Goal: Complete application form: Complete application form

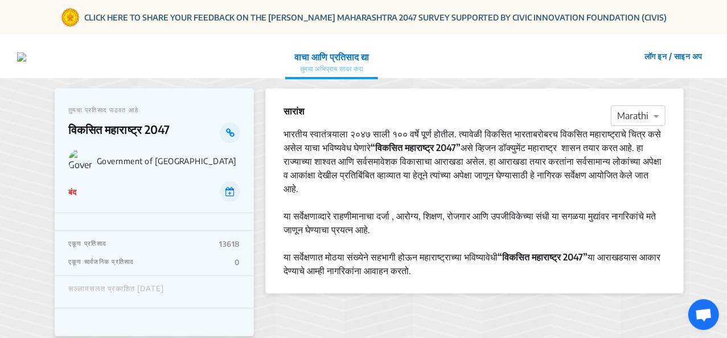
click at [100, 291] on div "सल्लामसलत प्रकाशित [DATE]" at bounding box center [116, 291] width 96 height 15
click at [174, 282] on div "सल्लामसलत प्रकाशित [DATE]" at bounding box center [154, 292] width 199 height 32
drag, startPoint x: 198, startPoint y: 293, endPoint x: 207, endPoint y: 294, distance: 8.6
click at [200, 294] on div "सल्लामसलत प्रकाशित [DATE]" at bounding box center [154, 291] width 172 height 15
click at [207, 294] on div "सल्लामसलत प्रकाशित [DATE]" at bounding box center [154, 291] width 172 height 15
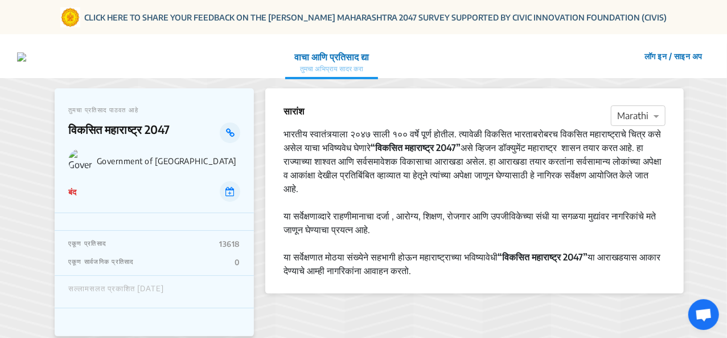
click at [207, 290] on div "सल्लामसलत प्रकाशित [DATE]" at bounding box center [154, 291] width 172 height 15
click at [649, 55] on button "लॉग इन / साइन अप" at bounding box center [673, 56] width 73 height 18
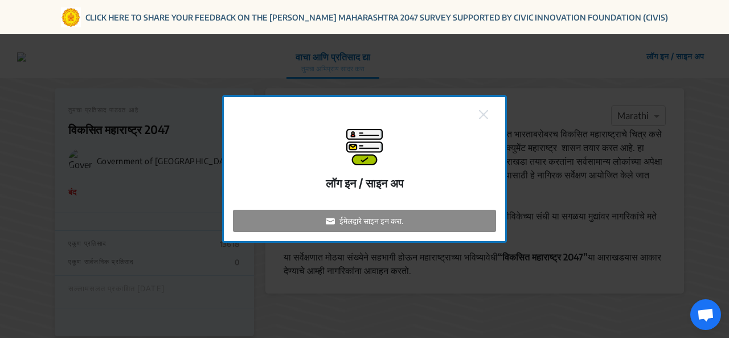
click at [353, 220] on p "ईमेलद्वारे साइन इन करा." at bounding box center [372, 221] width 64 height 12
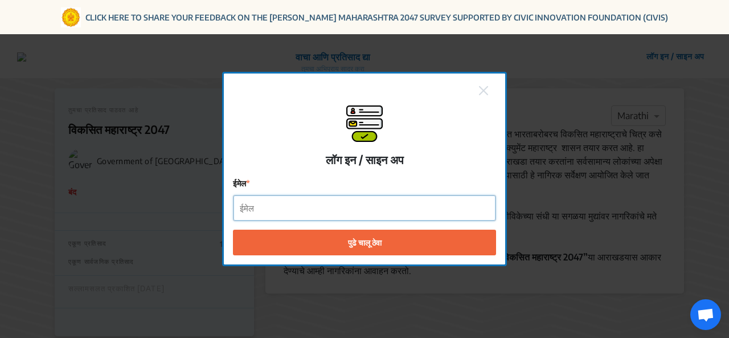
click at [309, 217] on input "ईमेल" at bounding box center [365, 208] width 262 height 26
type input "[EMAIL_ADDRESS][DOMAIN_NAME]"
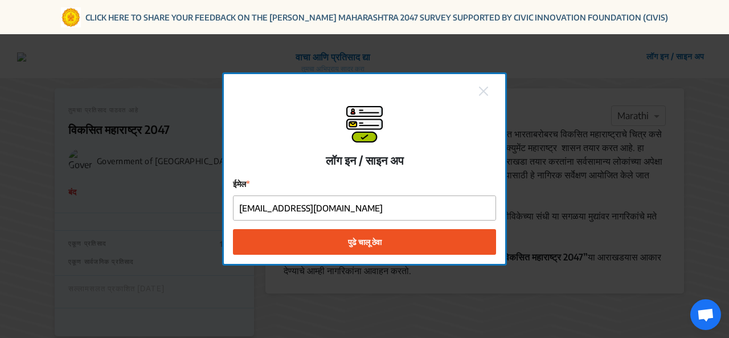
click at [322, 247] on button "पुढे चालू ठेवा" at bounding box center [364, 242] width 263 height 26
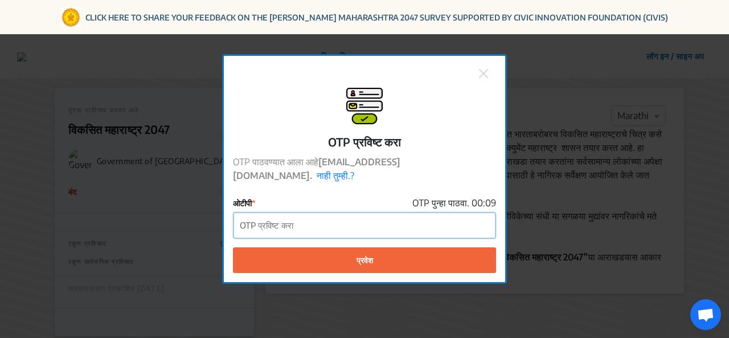
click at [269, 224] on input "ओटीपी" at bounding box center [365, 225] width 262 height 26
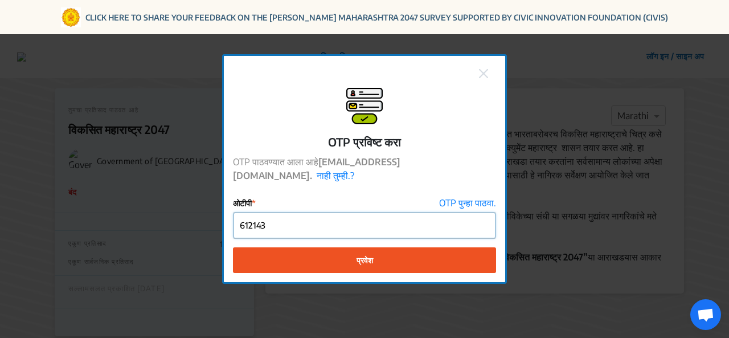
type input "612143"
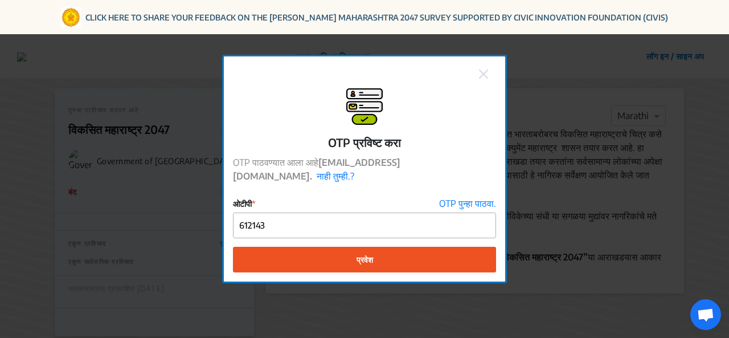
click at [359, 254] on span "प्रवेश" at bounding box center [365, 260] width 17 height 12
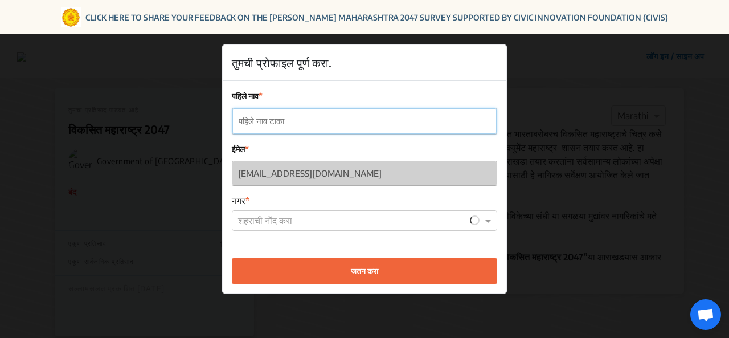
click at [268, 120] on input "पहिले नाव" at bounding box center [364, 121] width 264 height 26
type input "[PERSON_NAME]"
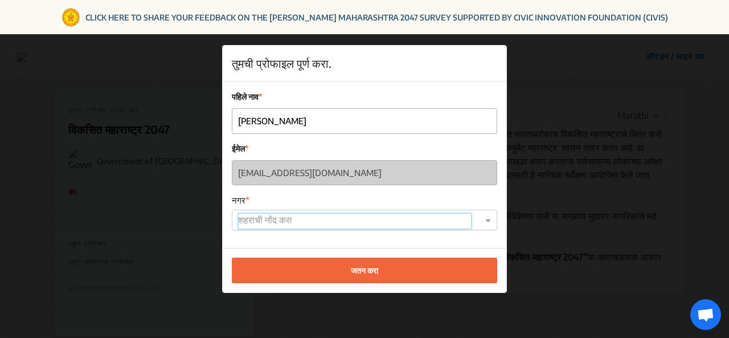
click at [261, 222] on input "text" at bounding box center [355, 221] width 234 height 16
type input "जालना"
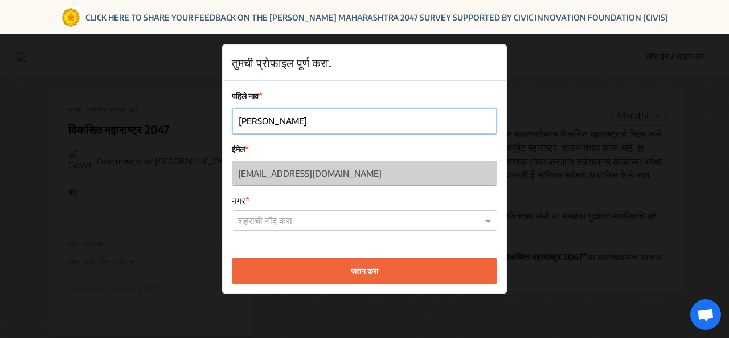
click at [273, 122] on input "[PERSON_NAME]" at bounding box center [364, 121] width 264 height 26
type input "P"
type input "प्रवीण पवार"
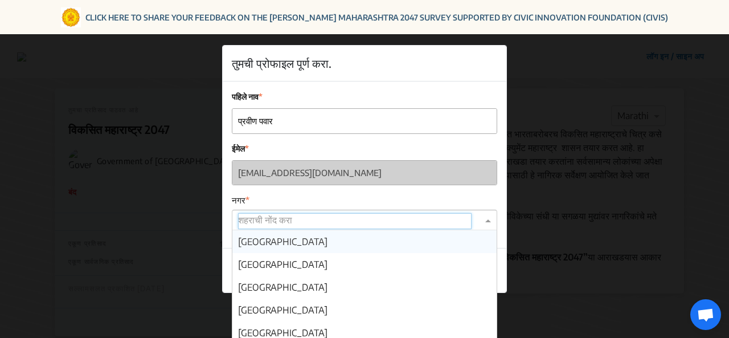
click at [279, 216] on input "text" at bounding box center [355, 221] width 234 height 16
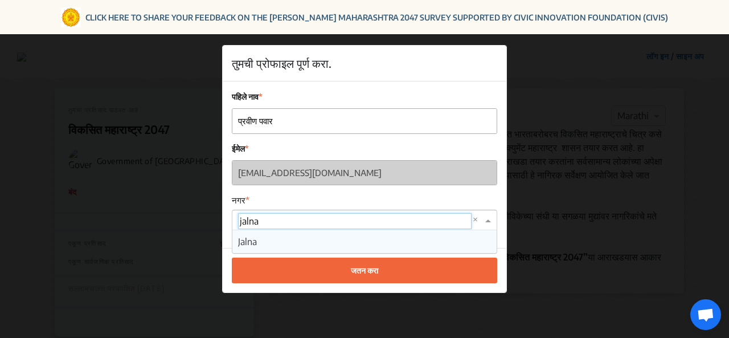
type input "जालना"
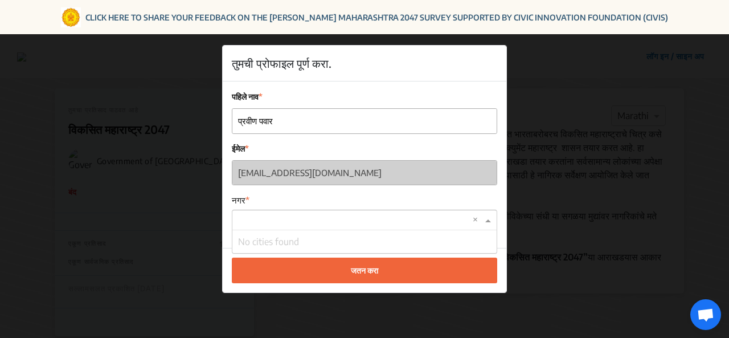
click at [504, 264] on div "जतन करा" at bounding box center [365, 270] width 284 height 44
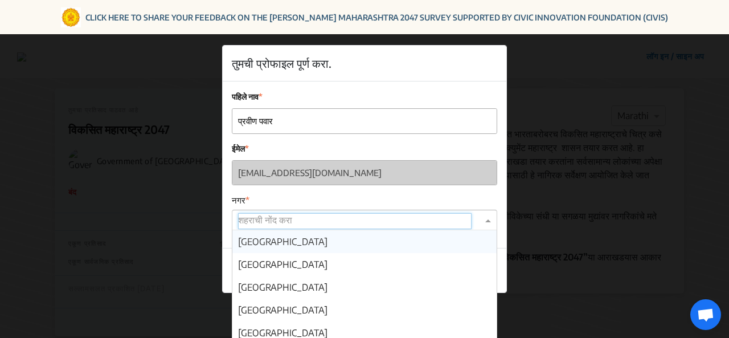
click at [292, 216] on input "text" at bounding box center [355, 221] width 234 height 16
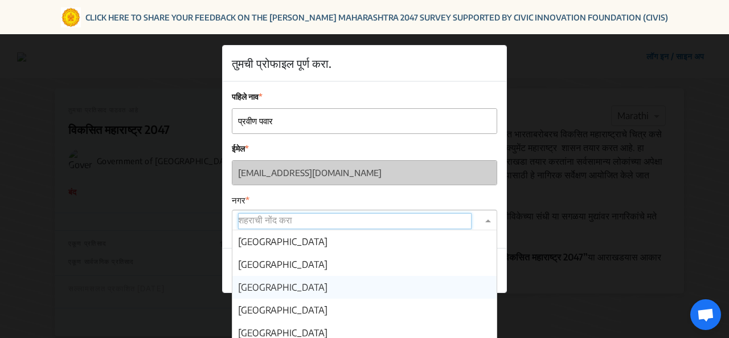
click at [494, 284] on div "[GEOGRAPHIC_DATA]" at bounding box center [364, 287] width 264 height 23
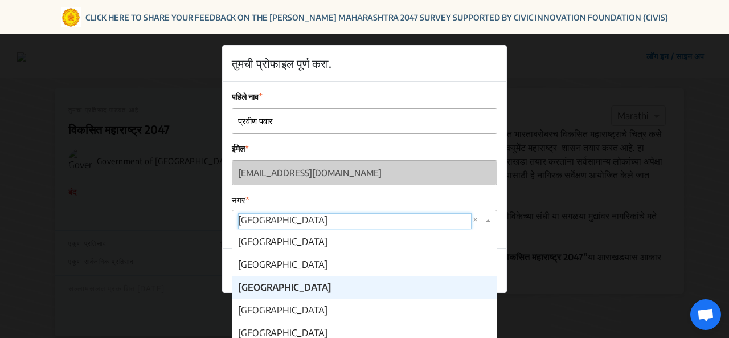
click at [489, 223] on span at bounding box center [490, 220] width 14 height 14
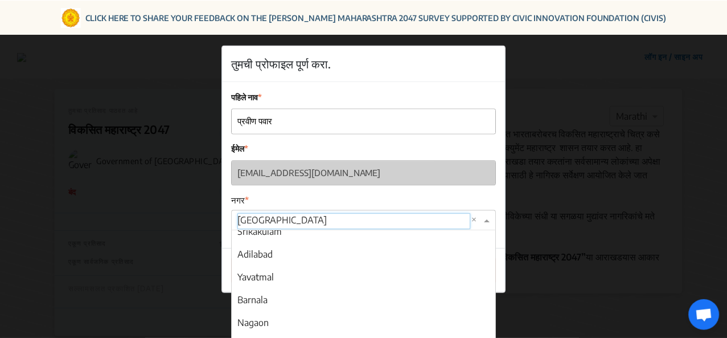
scroll to position [6380, 0]
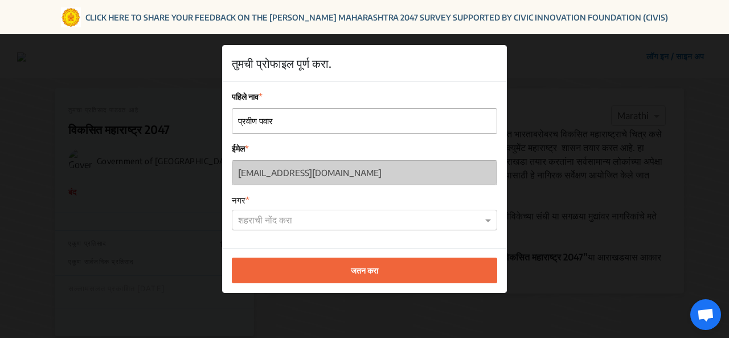
click at [548, 192] on div "तुमची प्रोफाइल पूर्ण करा. पहिले नाव प्रवीण पवार ईमेल [EMAIL_ADDRESS][DOMAIN_NAM…" at bounding box center [364, 169] width 729 height 338
click at [306, 219] on input "text" at bounding box center [355, 221] width 234 height 16
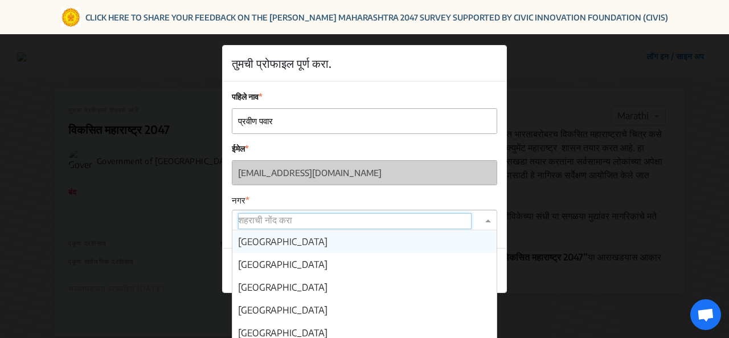
click at [306, 219] on input "text" at bounding box center [355, 221] width 234 height 16
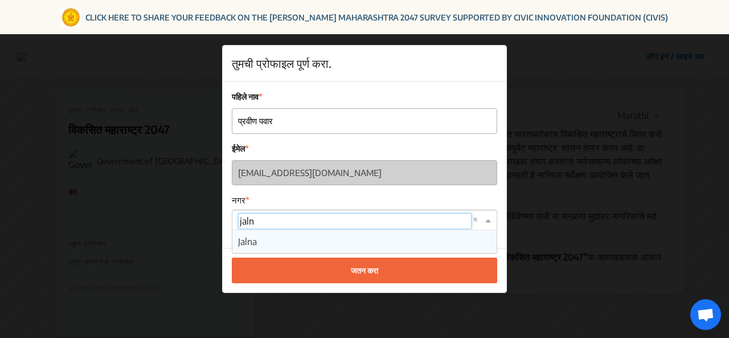
type input "jalna"
click at [252, 237] on span "Jalna" at bounding box center [247, 241] width 19 height 11
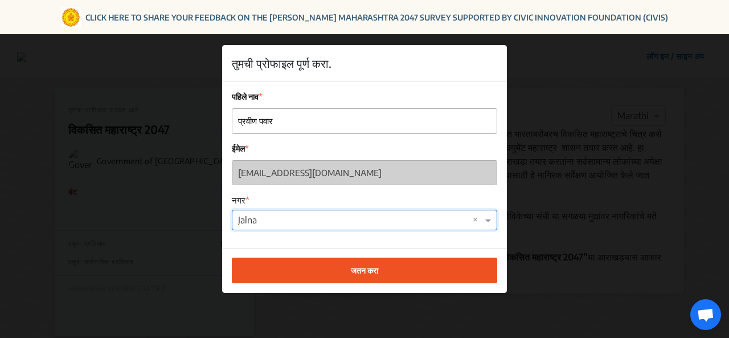
click at [361, 272] on span "जतन करा" at bounding box center [364, 270] width 27 height 12
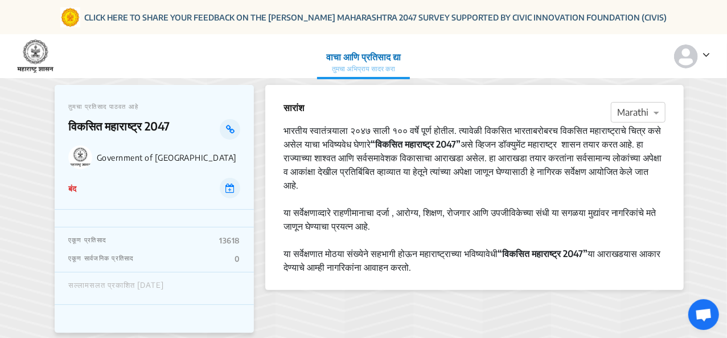
scroll to position [0, 0]
